Goal: Find specific page/section: Find specific page/section

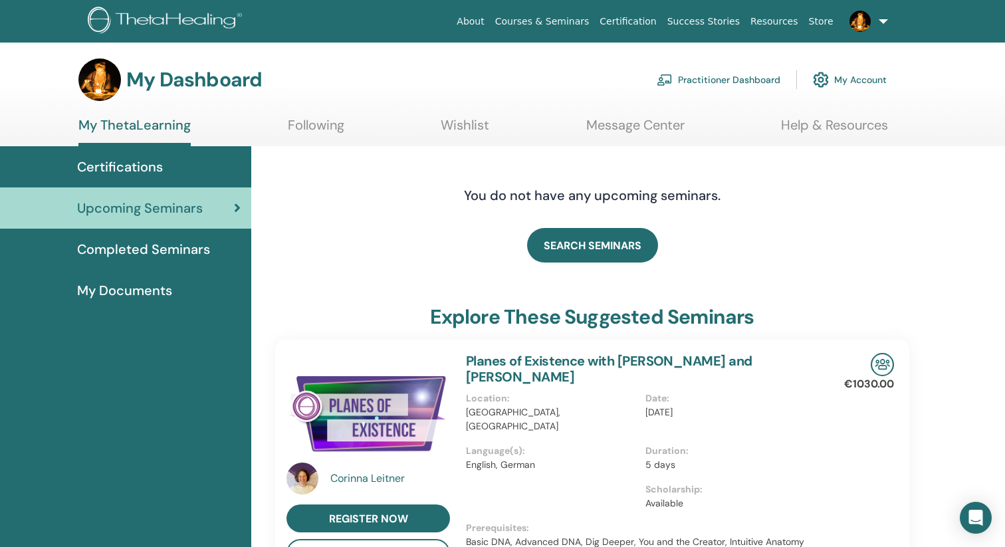
click at [189, 253] on span "Completed Seminars" at bounding box center [143, 249] width 133 height 20
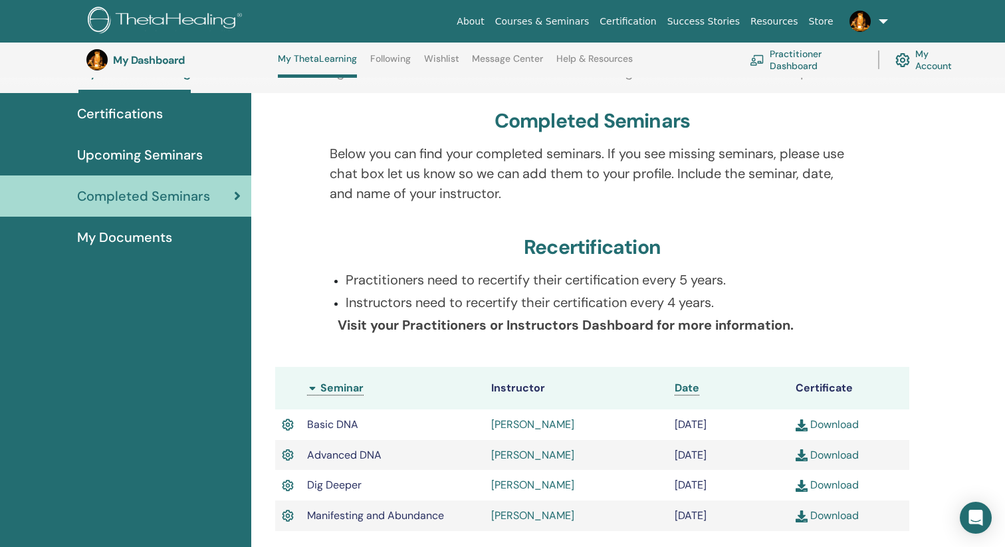
scroll to position [130, 0]
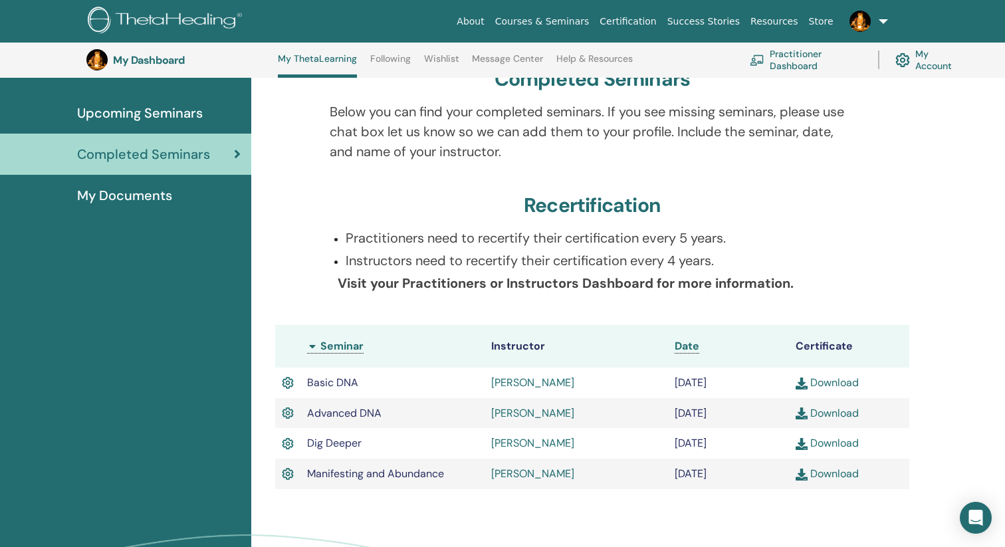
click at [176, 198] on div "My Documents" at bounding box center [126, 195] width 230 height 20
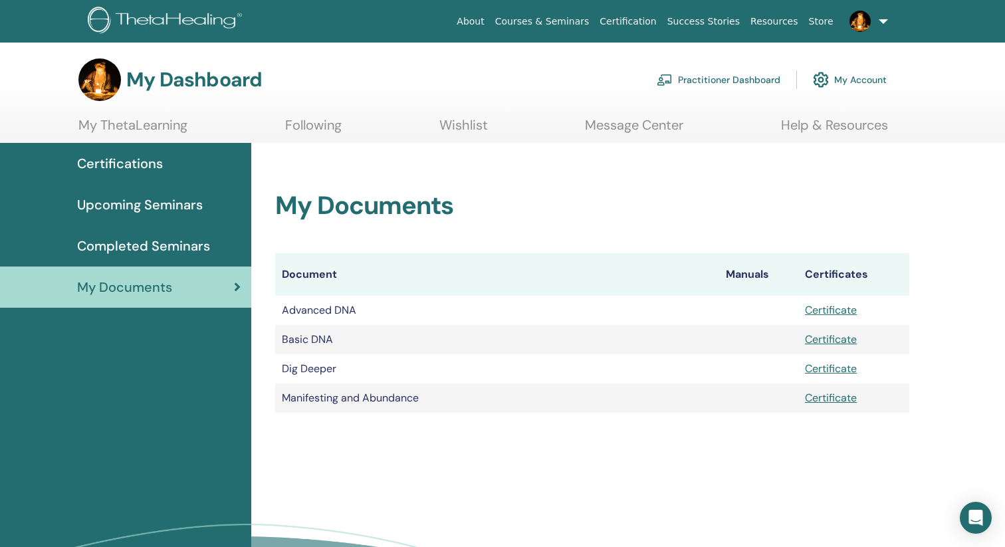
click at [163, 201] on span "Upcoming Seminars" at bounding box center [140, 205] width 126 height 20
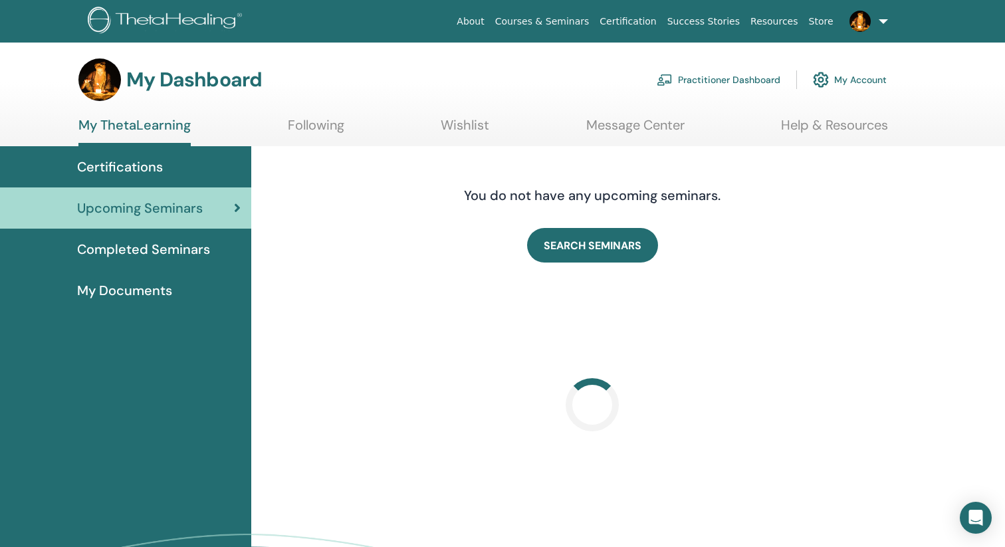
click at [158, 175] on span "Certifications" at bounding box center [120, 167] width 86 height 20
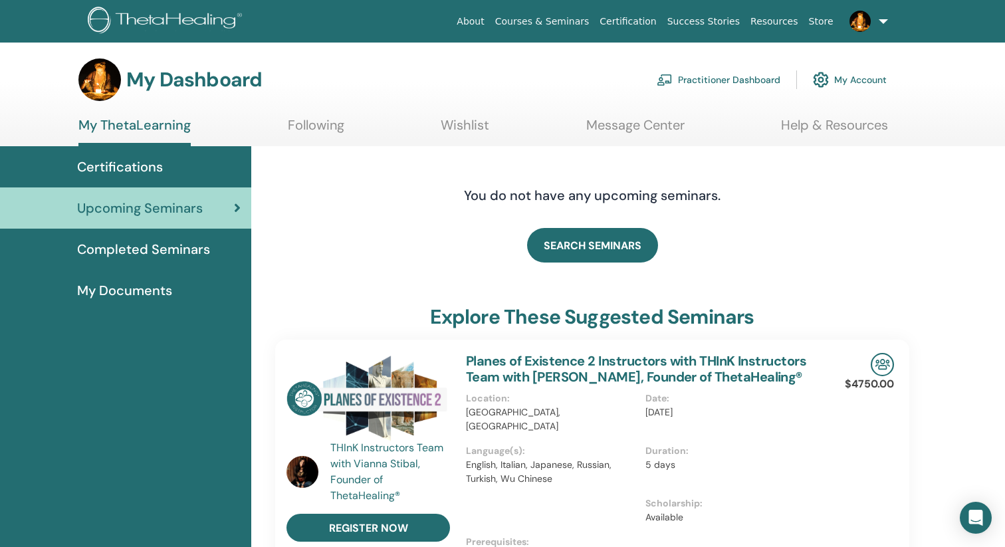
click at [160, 160] on span "Certifications" at bounding box center [120, 167] width 86 height 20
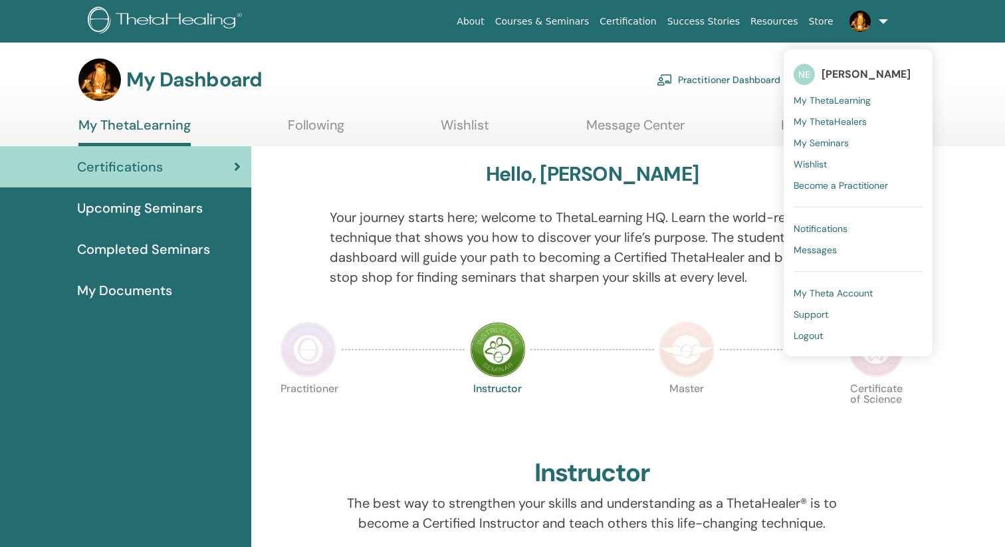
click at [874, 23] on span at bounding box center [860, 20] width 32 height 11
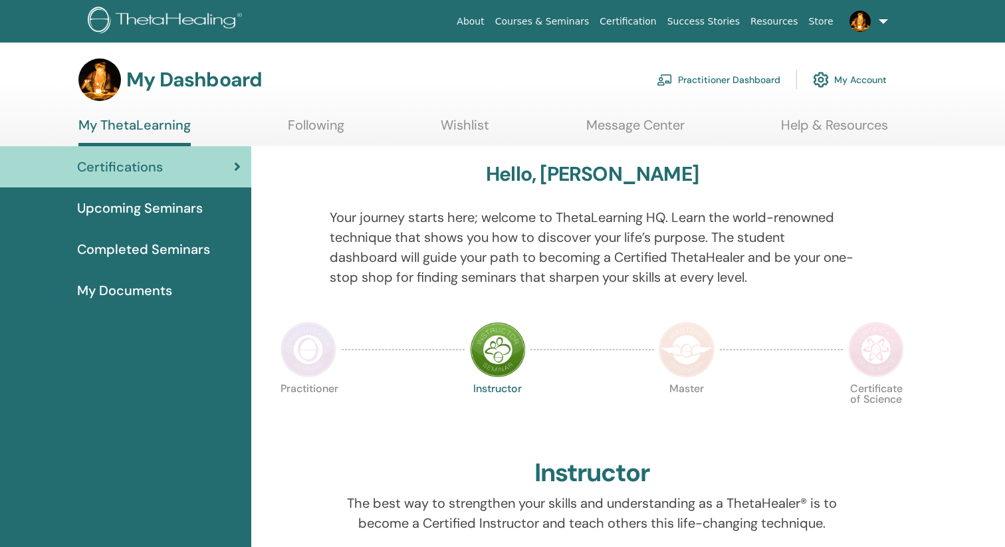
click at [849, 68] on link "My Account" at bounding box center [850, 79] width 74 height 29
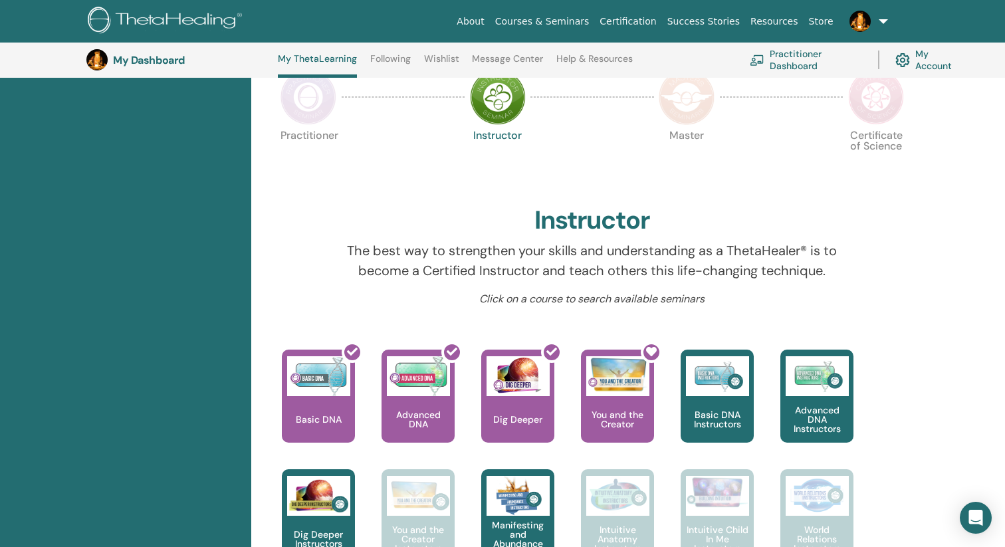
scroll to position [275, 0]
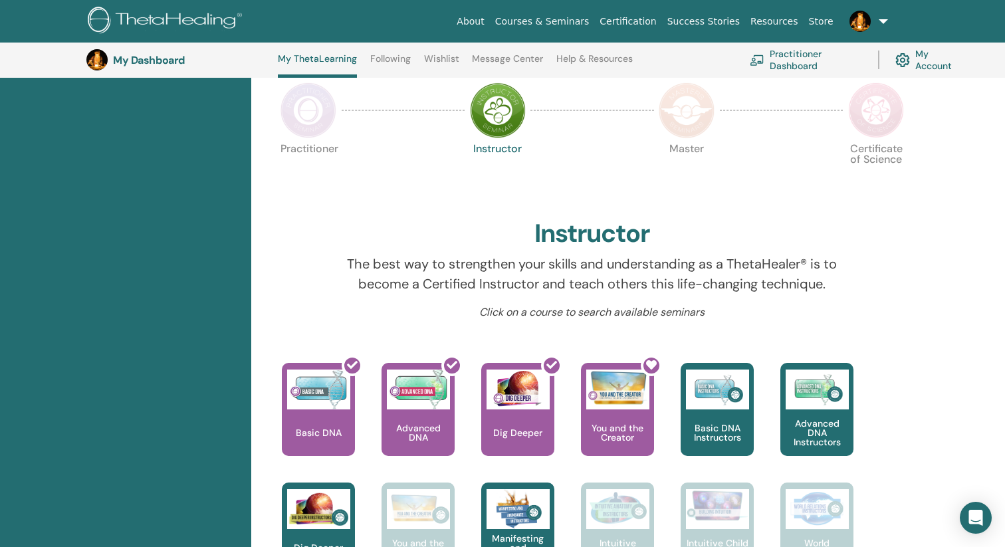
click at [331, 116] on img at bounding box center [309, 110] width 56 height 56
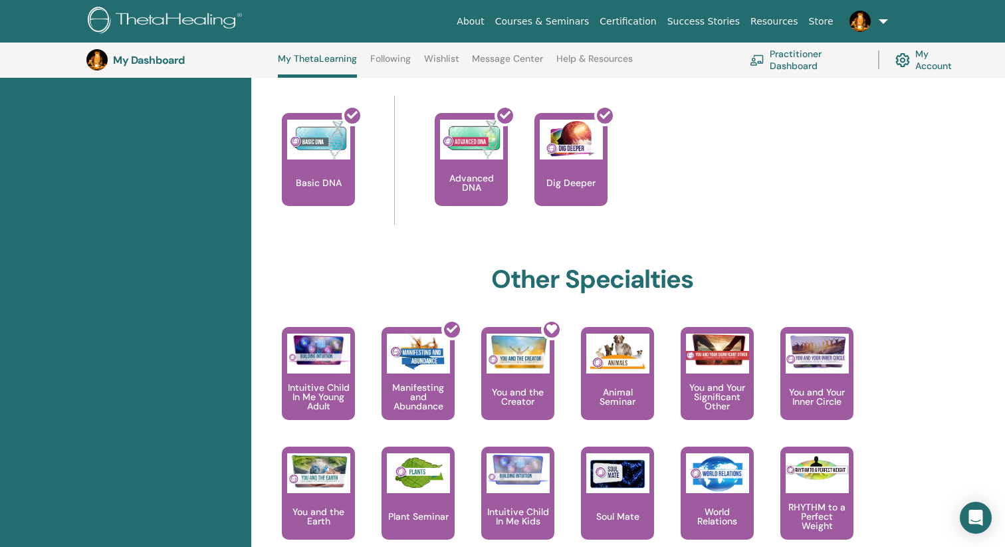
scroll to position [524, 0]
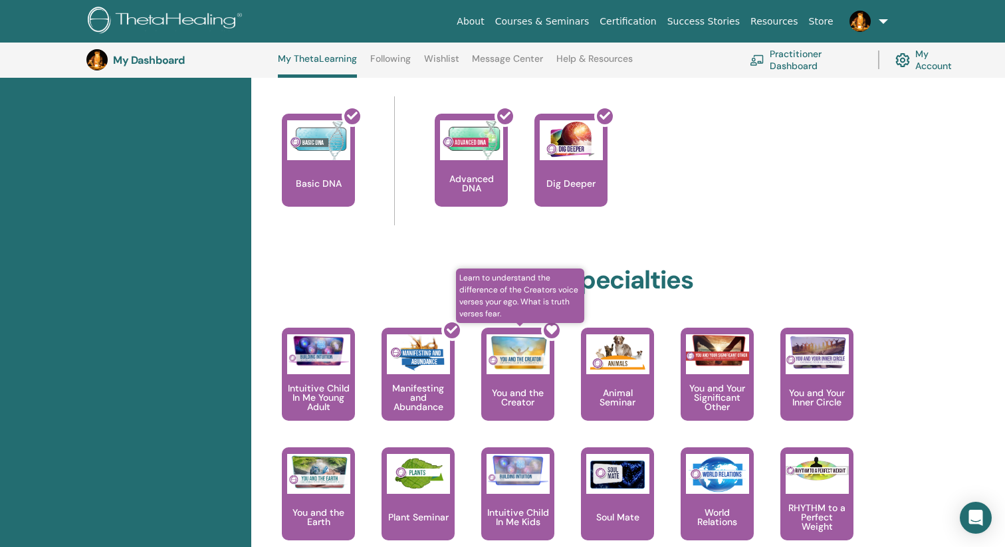
click at [505, 366] on div at bounding box center [525, 380] width 73 height 120
click at [517, 388] on div at bounding box center [525, 380] width 73 height 120
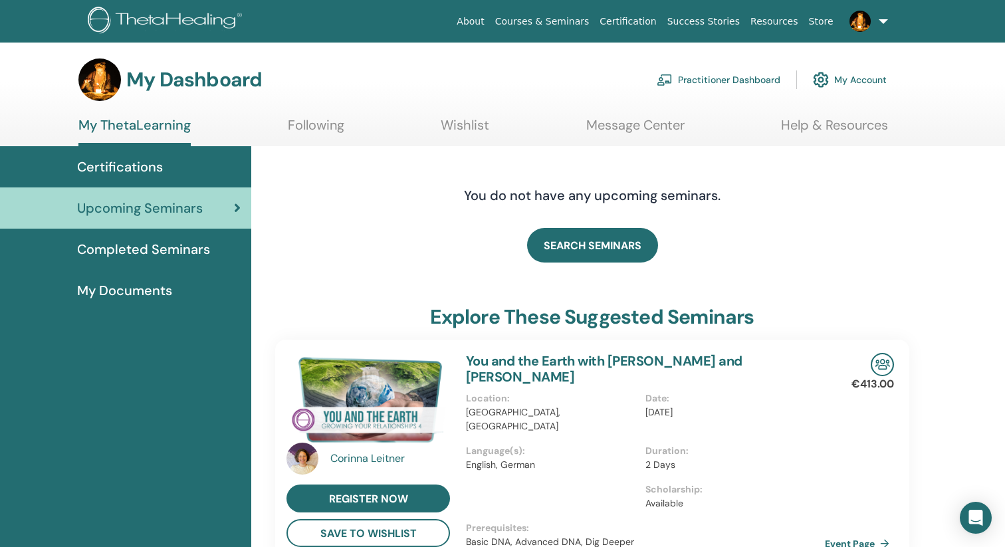
click at [146, 172] on span "Certifications" at bounding box center [120, 167] width 86 height 20
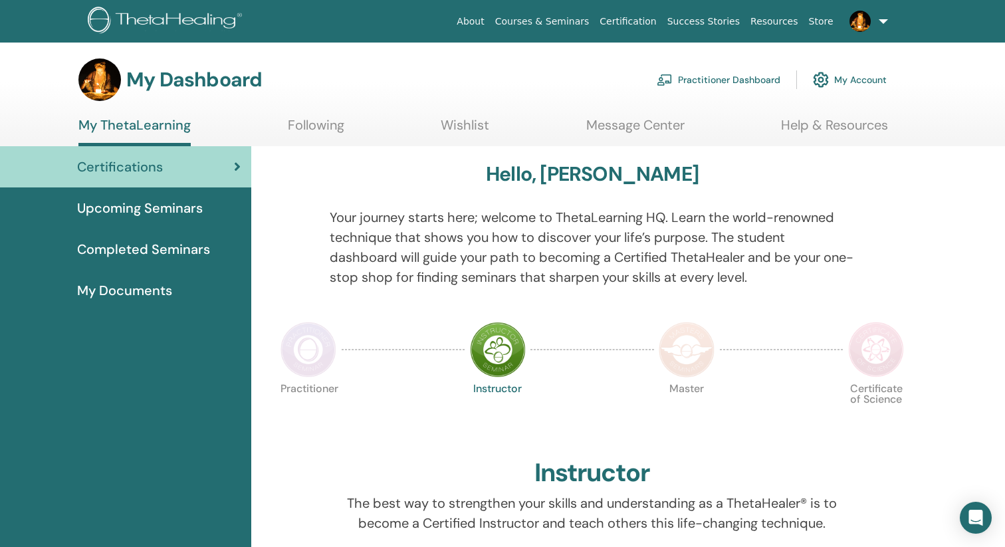
click at [298, 378] on div at bounding box center [308, 349] width 66 height 61
click at [308, 358] on img at bounding box center [309, 350] width 56 height 56
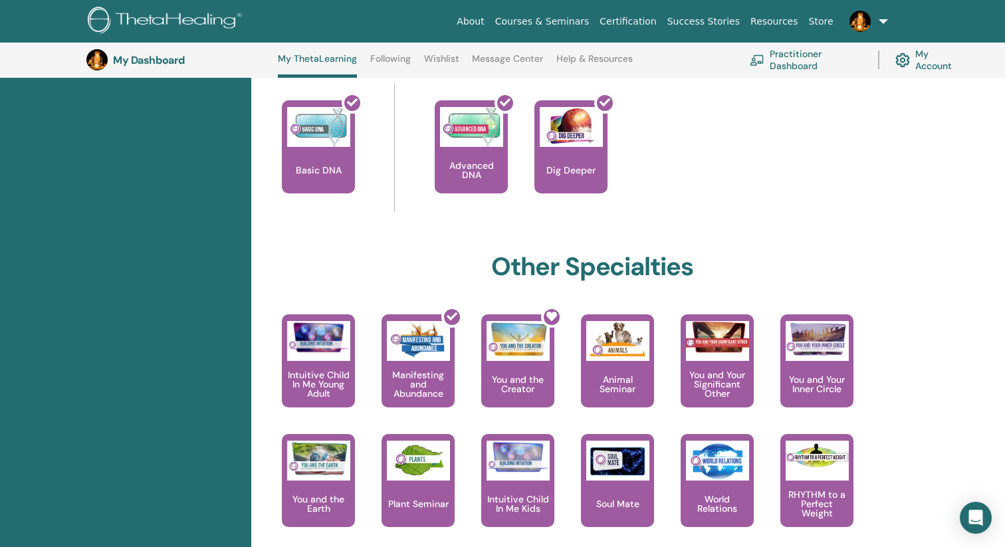
scroll to position [574, 0]
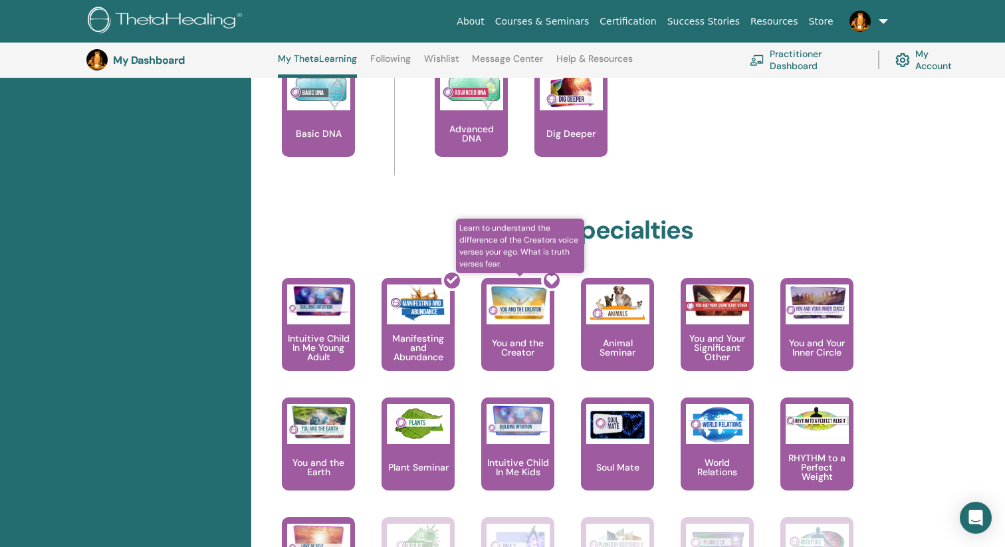
click at [522, 356] on div at bounding box center [525, 330] width 73 height 120
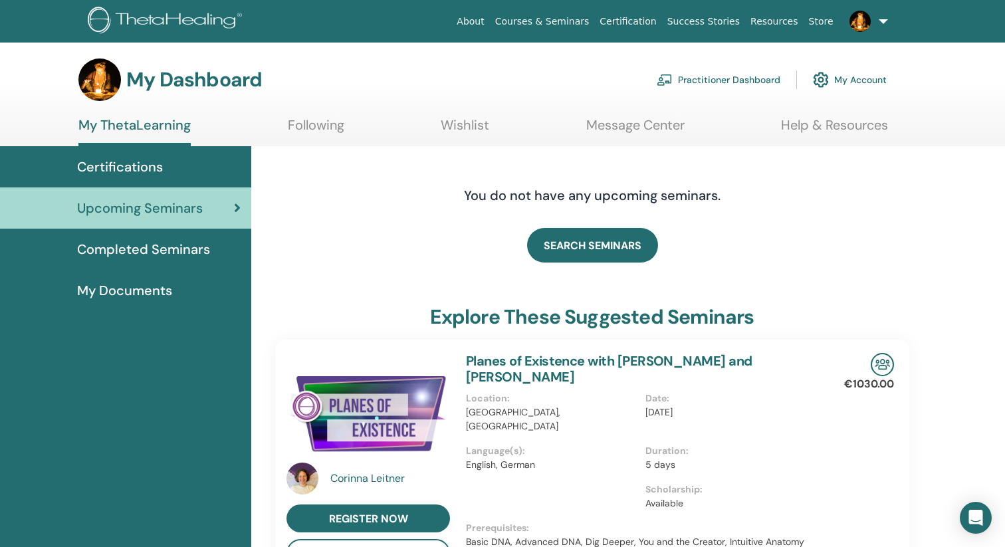
click at [152, 251] on span "Completed Seminars" at bounding box center [143, 249] width 133 height 20
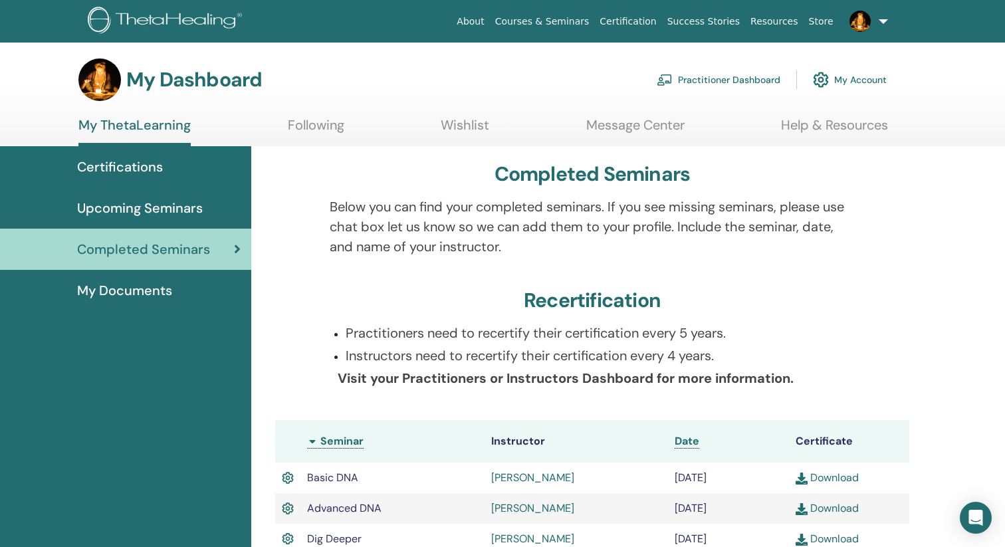
click at [175, 174] on div "Certifications" at bounding box center [126, 167] width 230 height 20
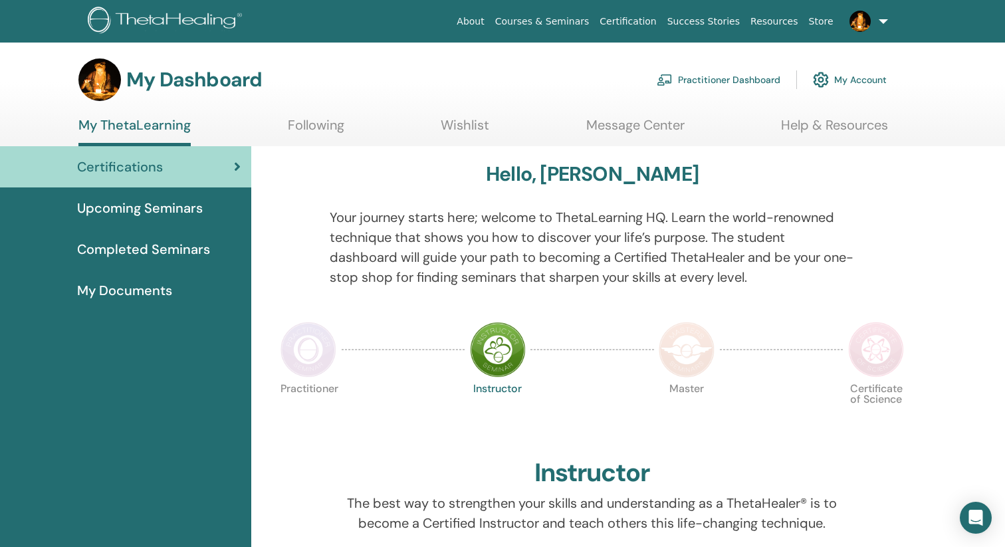
click at [160, 209] on span "Upcoming Seminars" at bounding box center [140, 208] width 126 height 20
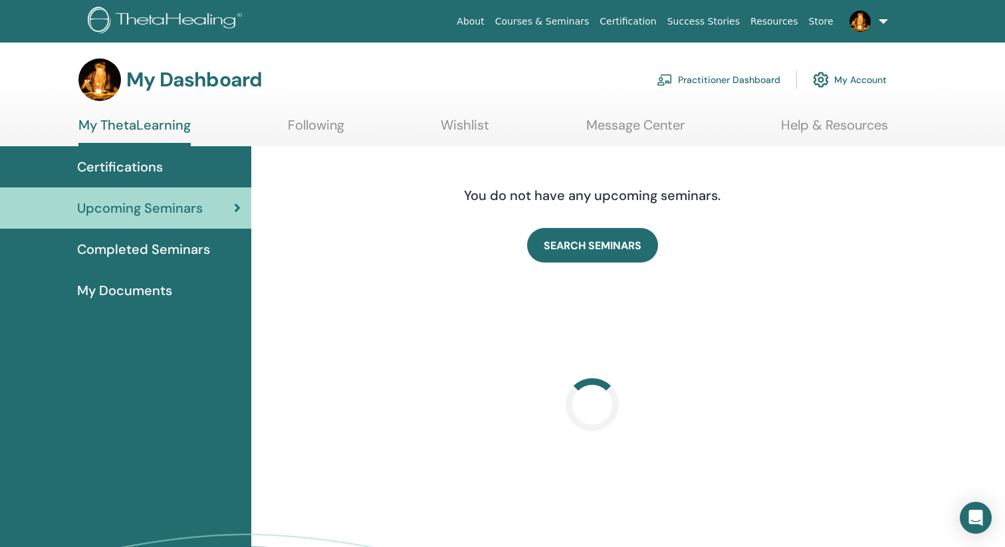
click at [169, 167] on div "Certifications" at bounding box center [126, 167] width 230 height 20
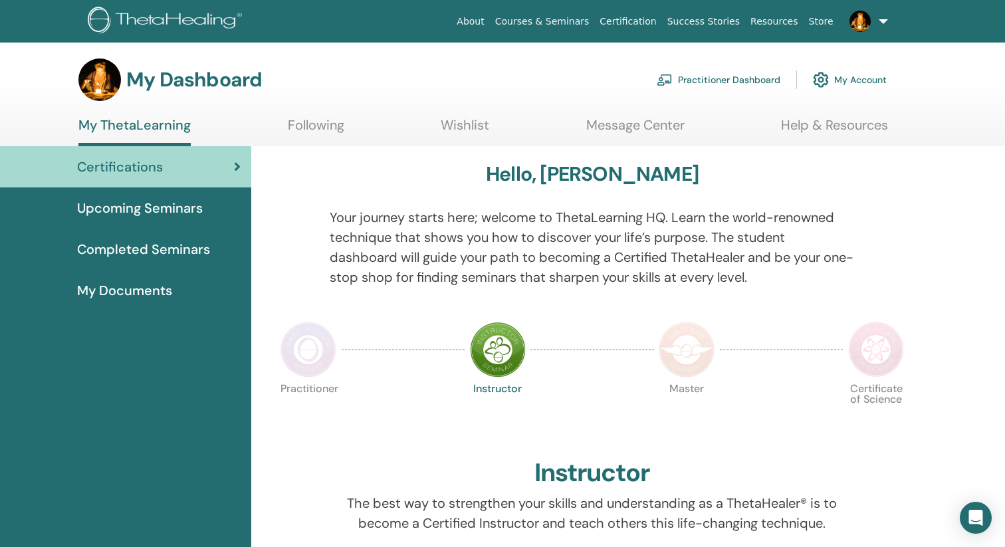
click at [306, 336] on img at bounding box center [309, 350] width 56 height 56
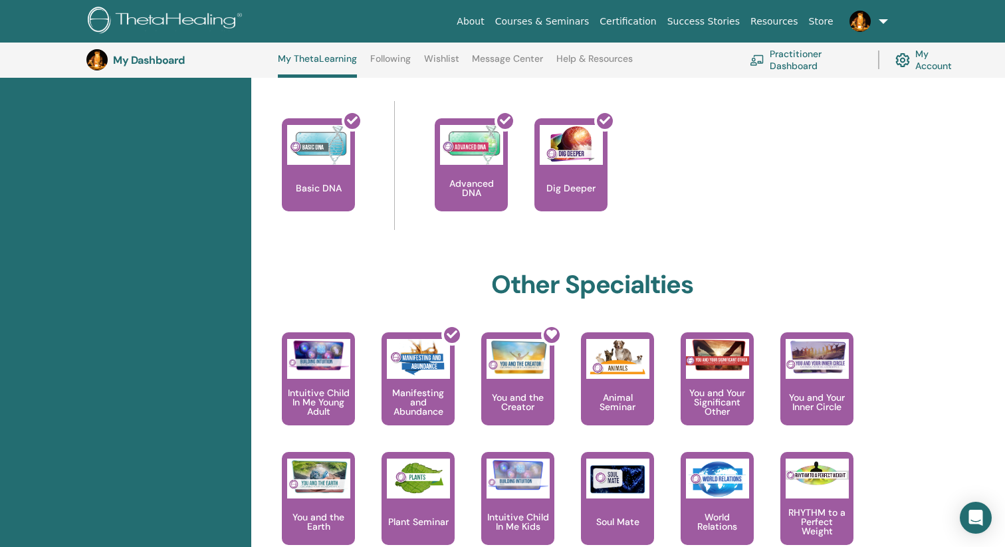
scroll to position [523, 0]
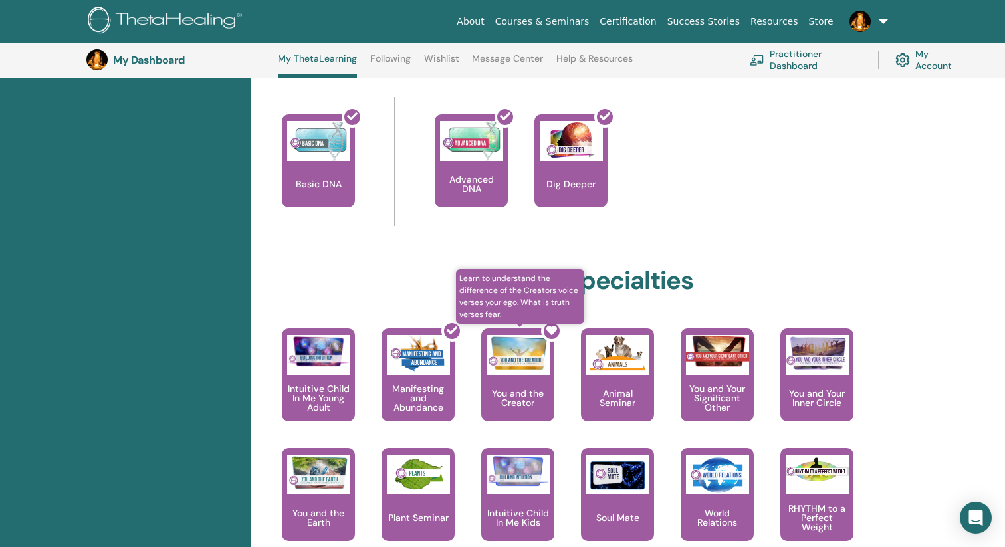
click at [522, 373] on div at bounding box center [525, 380] width 73 height 120
click at [514, 372] on div at bounding box center [525, 380] width 73 height 120
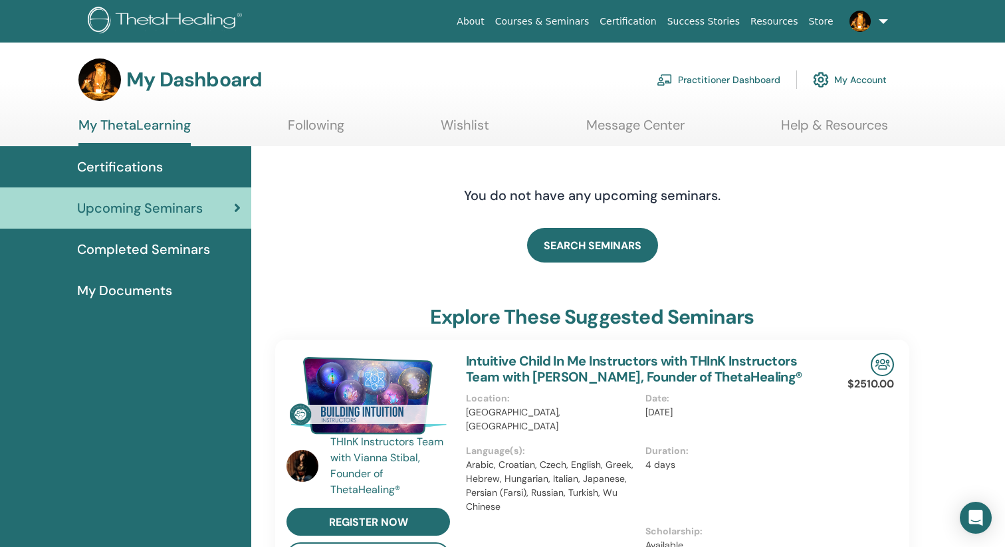
click at [135, 151] on link "Certifications" at bounding box center [125, 166] width 251 height 41
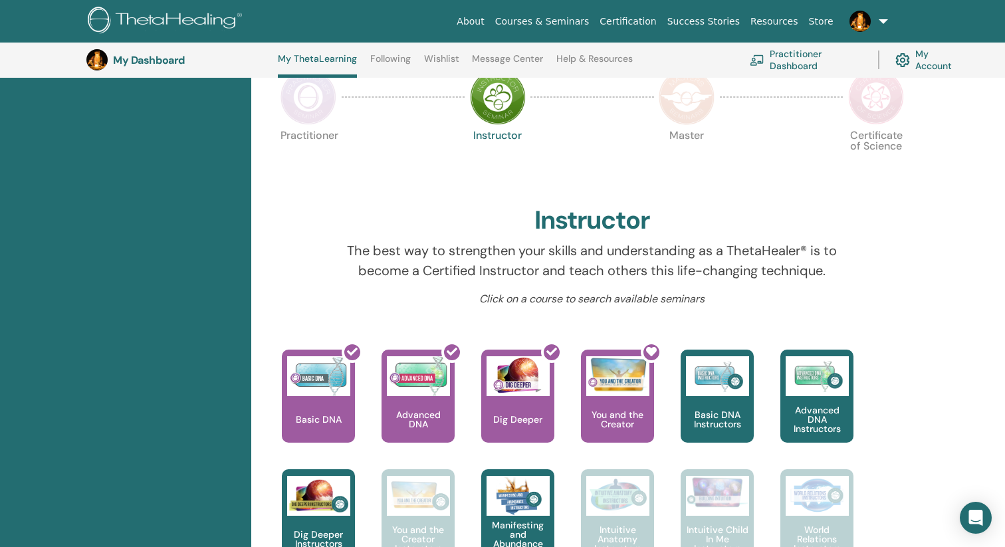
scroll to position [334, 0]
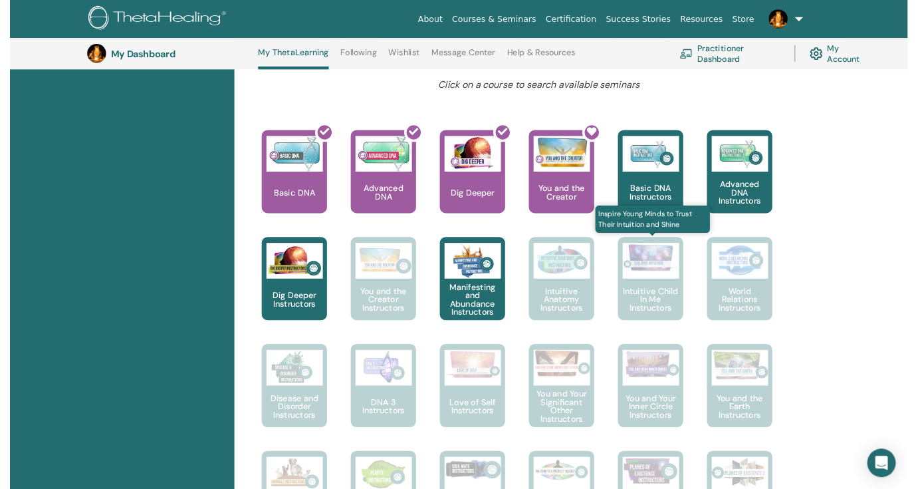
scroll to position [500, 0]
